Goal: Navigation & Orientation: Understand site structure

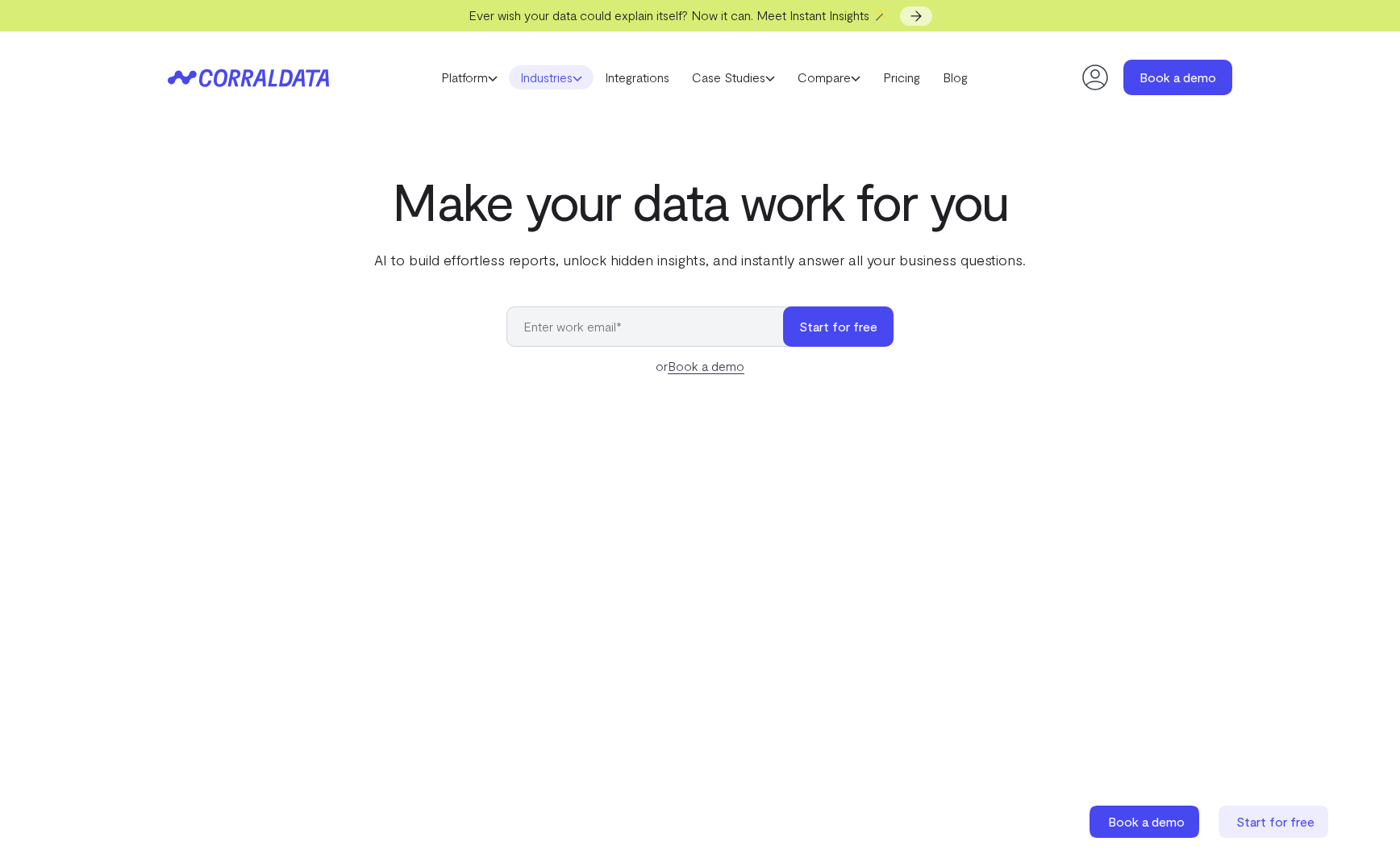
click at [544, 75] on link "Industries" at bounding box center [552, 77] width 85 height 24
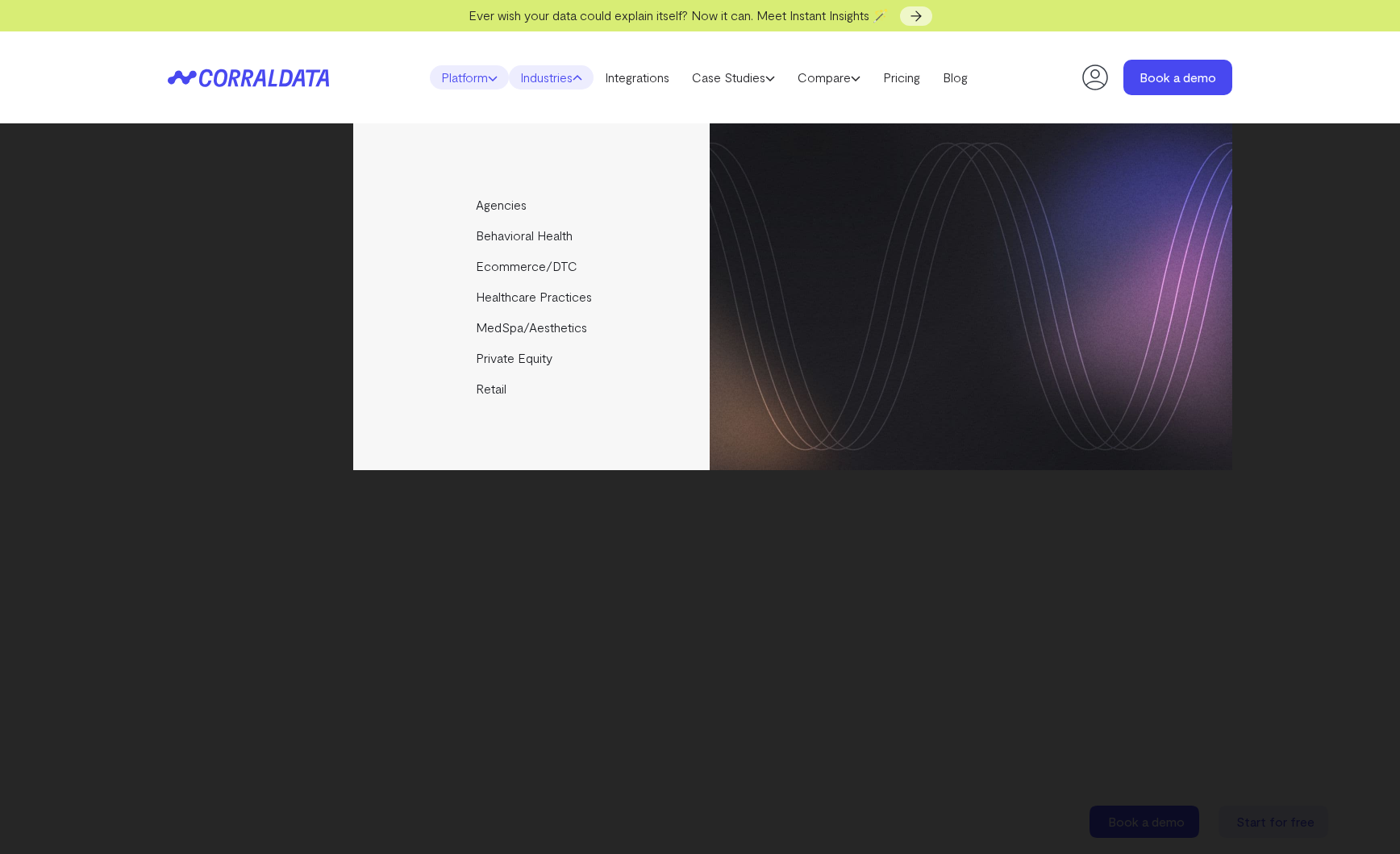
click at [465, 80] on link "Platform" at bounding box center [468, 77] width 79 height 24
click at [212, 338] on div "AI Reporting Use AI to effortlessly answer any business questions from all your…" at bounding box center [699, 297] width 1064 height 347
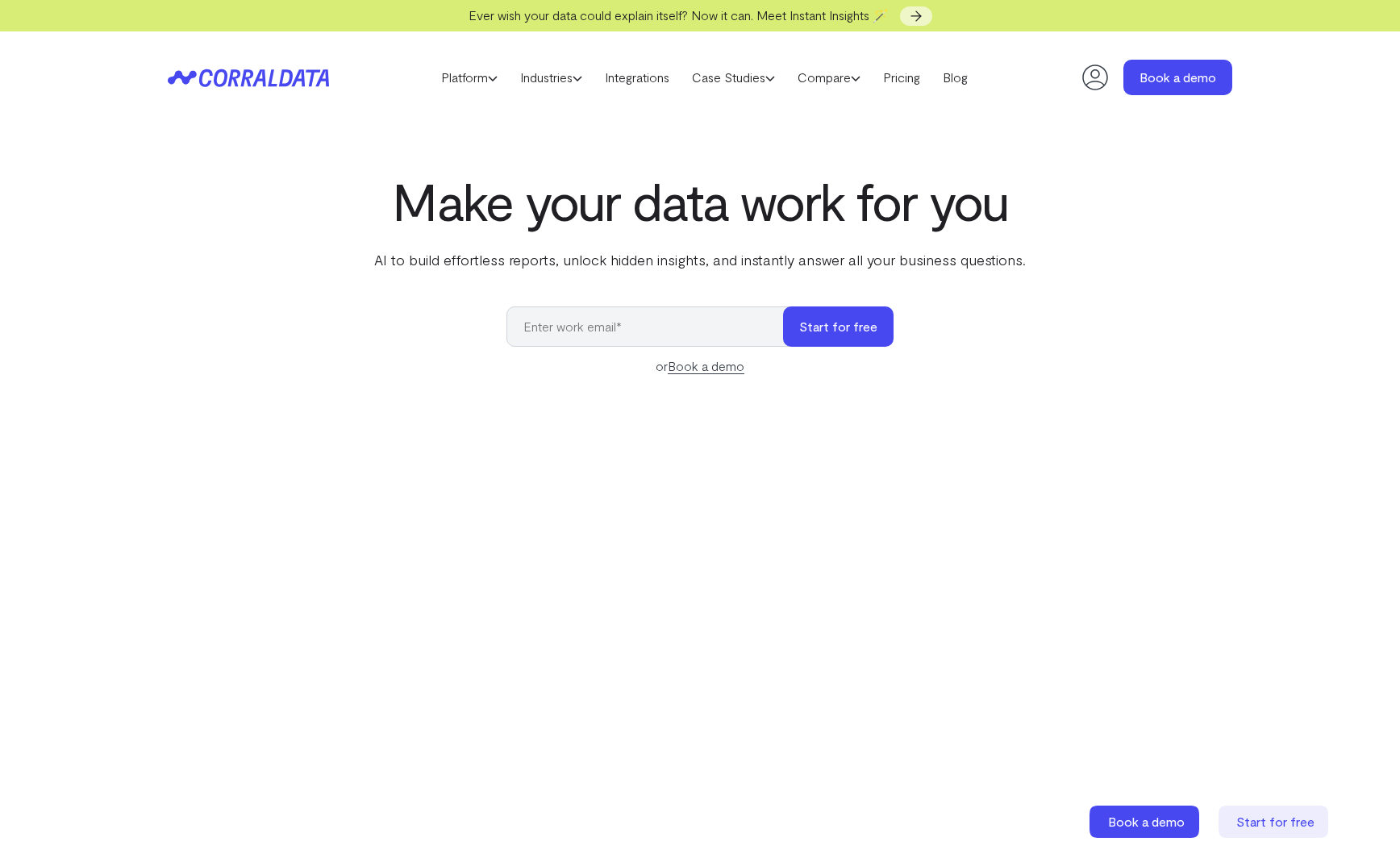
click at [481, 264] on p "AI to build effortless reports, unlock hidden insights, and instantly answer al…" at bounding box center [700, 259] width 658 height 21
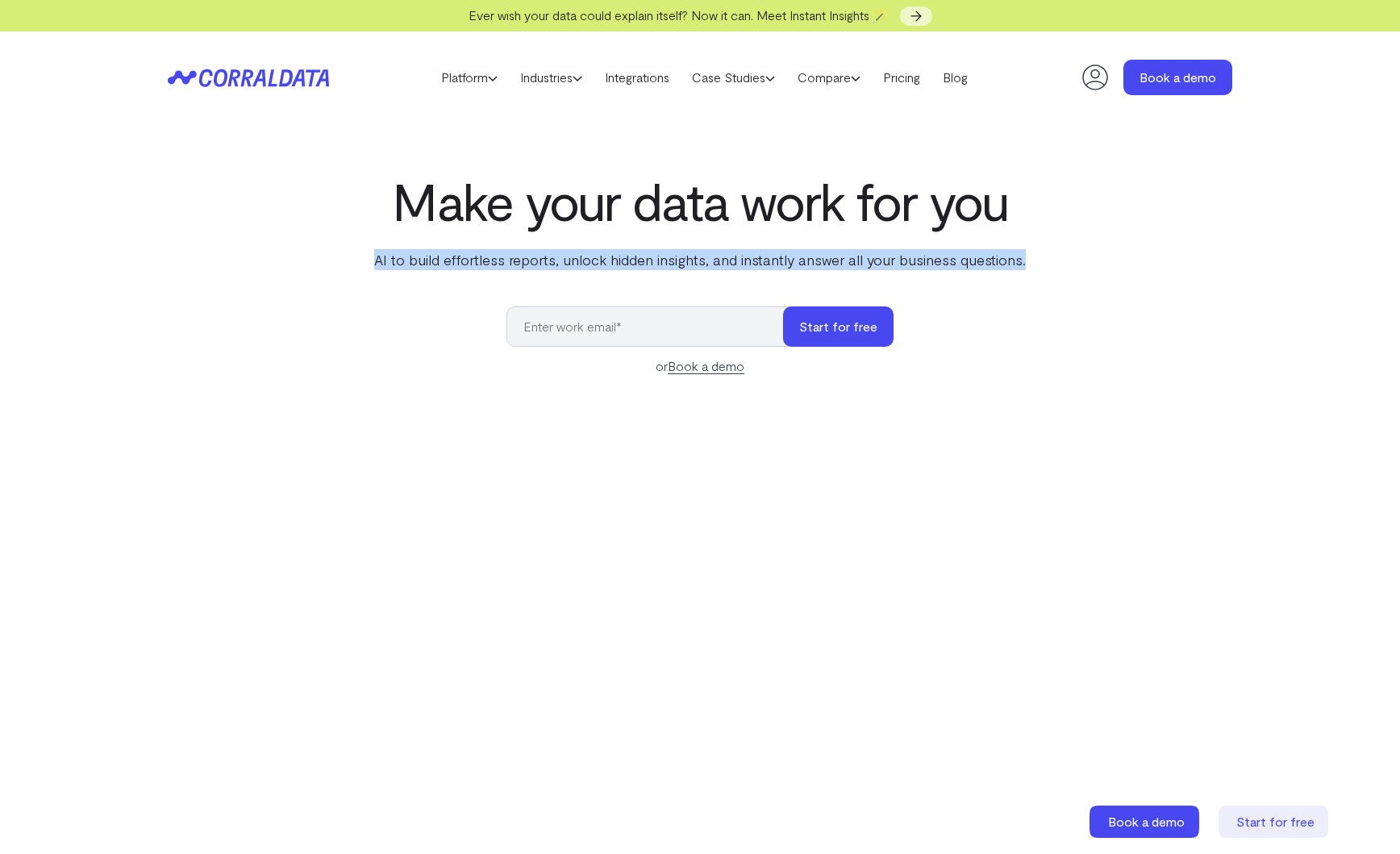
click at [481, 264] on p "AI to build effortless reports, unlock hidden insights, and instantly answer al…" at bounding box center [700, 259] width 658 height 21
click at [461, 75] on link "Platform" at bounding box center [468, 77] width 79 height 24
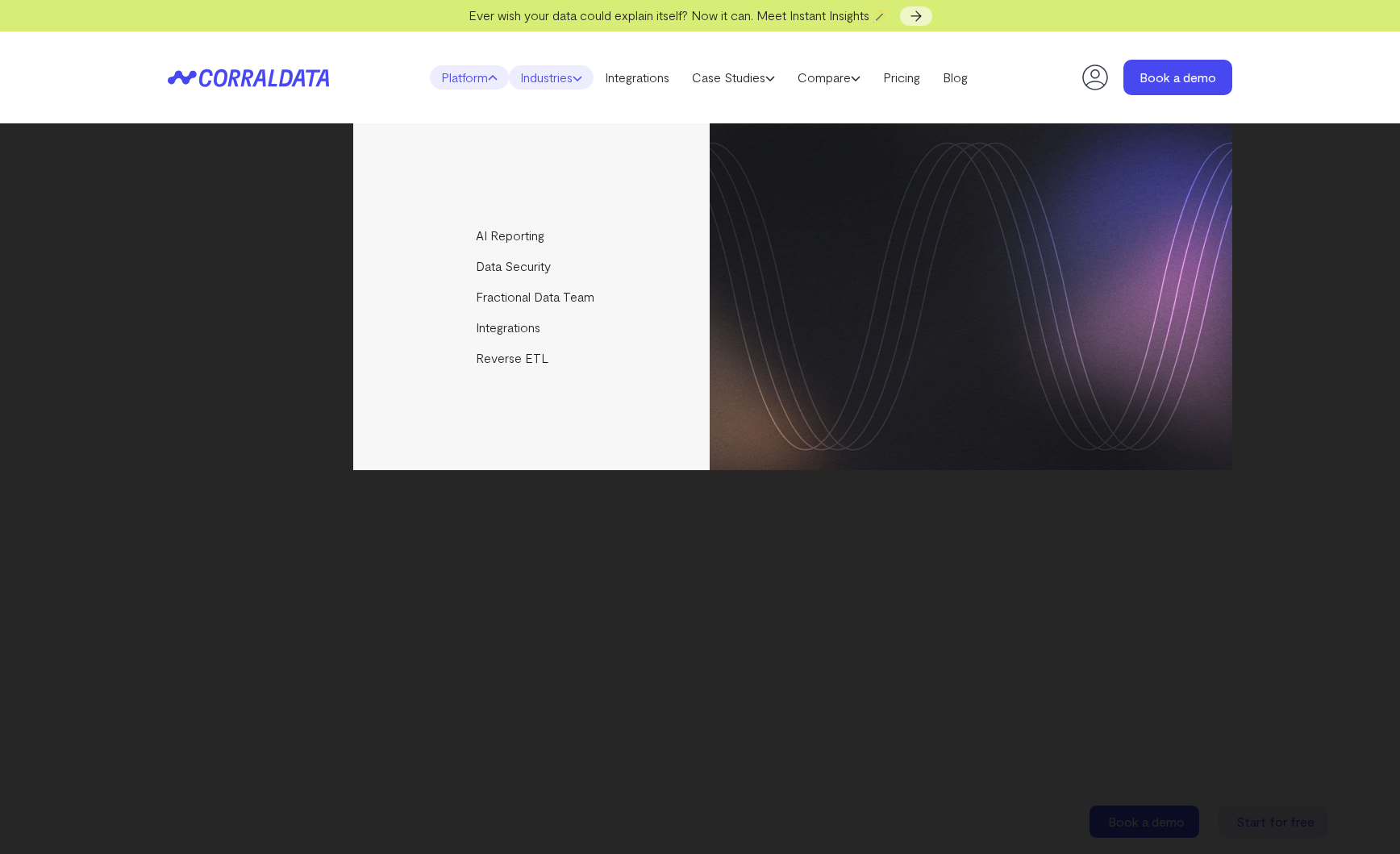
click at [550, 72] on link "Industries" at bounding box center [552, 77] width 85 height 24
click at [651, 72] on link "Integrations" at bounding box center [637, 77] width 87 height 24
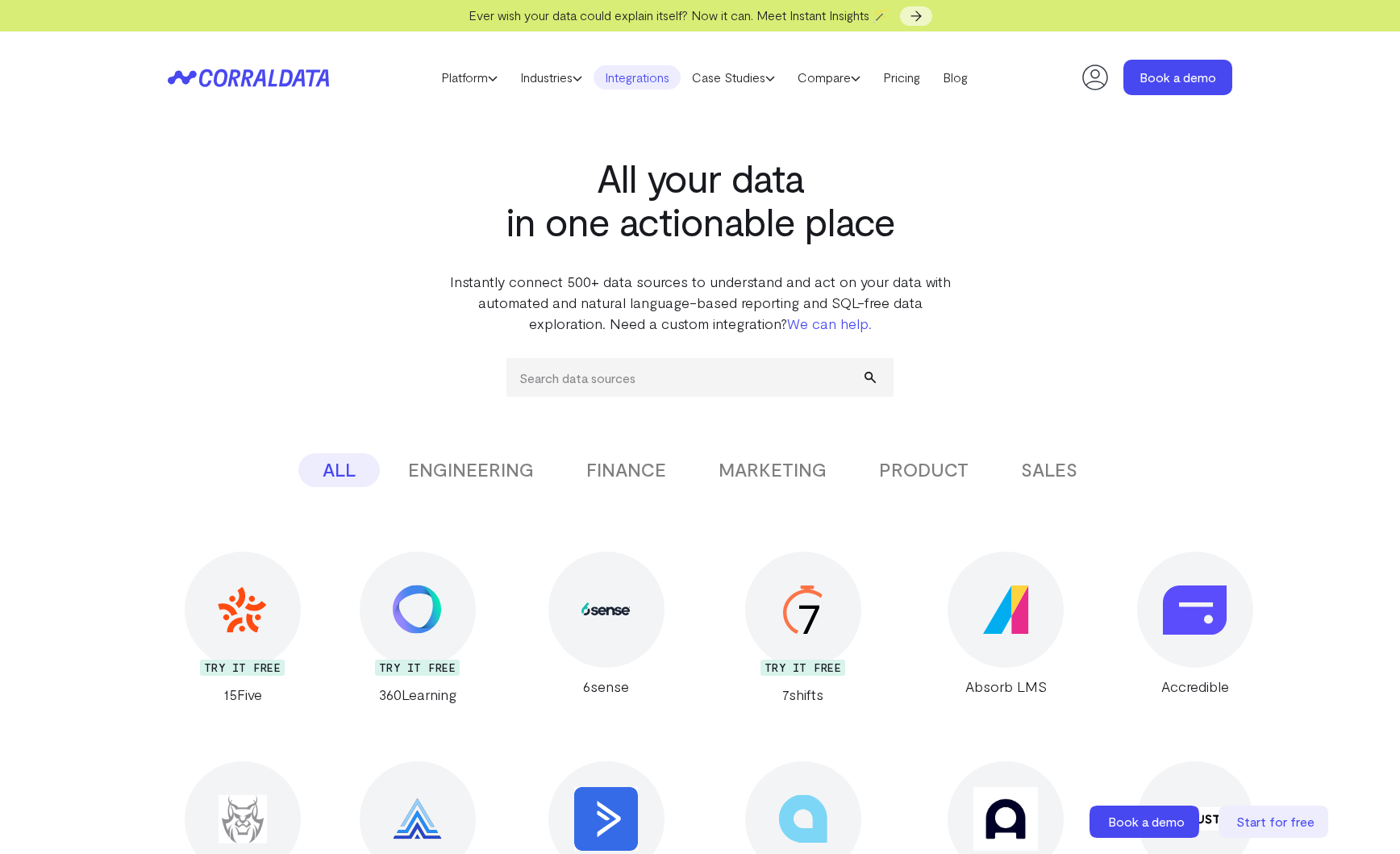
drag, startPoint x: 272, startPoint y: 78, endPoint x: 258, endPoint y: 68, distance: 17.2
click at [271, 78] on icon at bounding box center [248, 77] width 161 height 18
